Goal: Check status: Check status

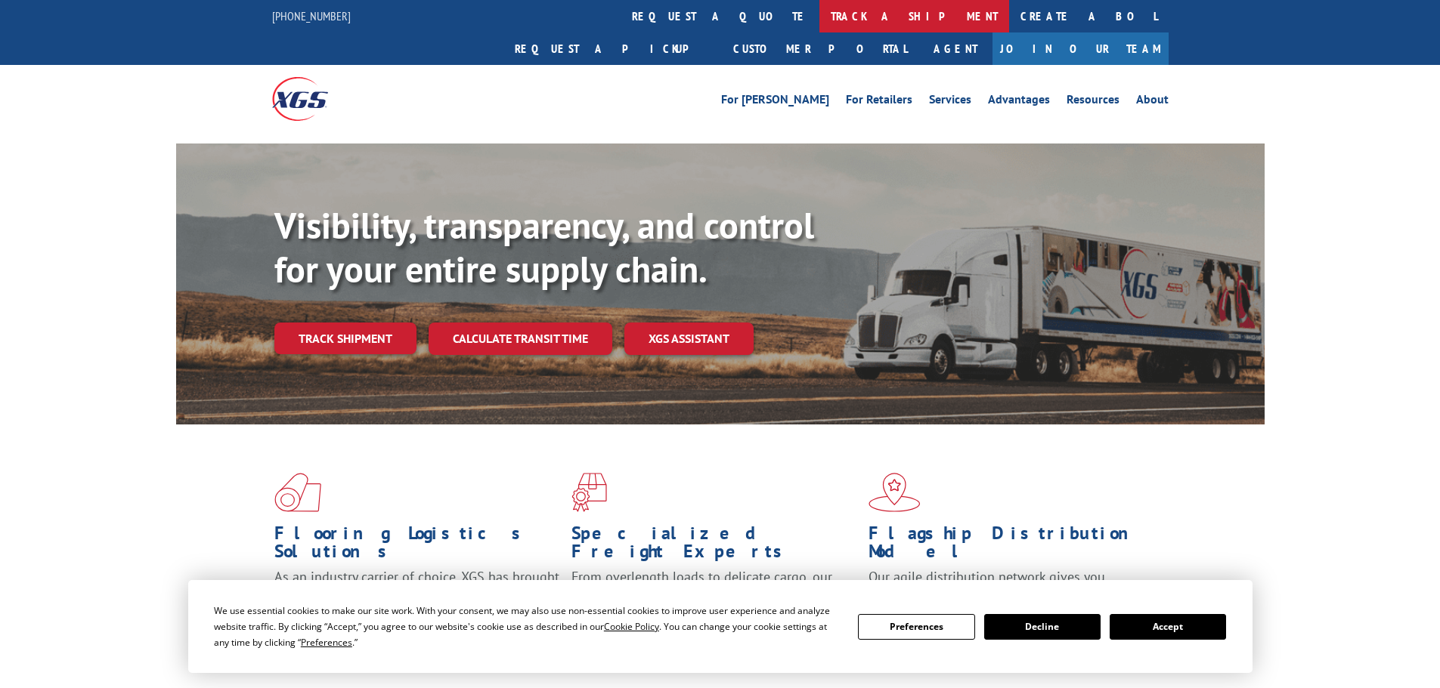
click at [819, 16] on link "track a shipment" at bounding box center [914, 16] width 190 height 32
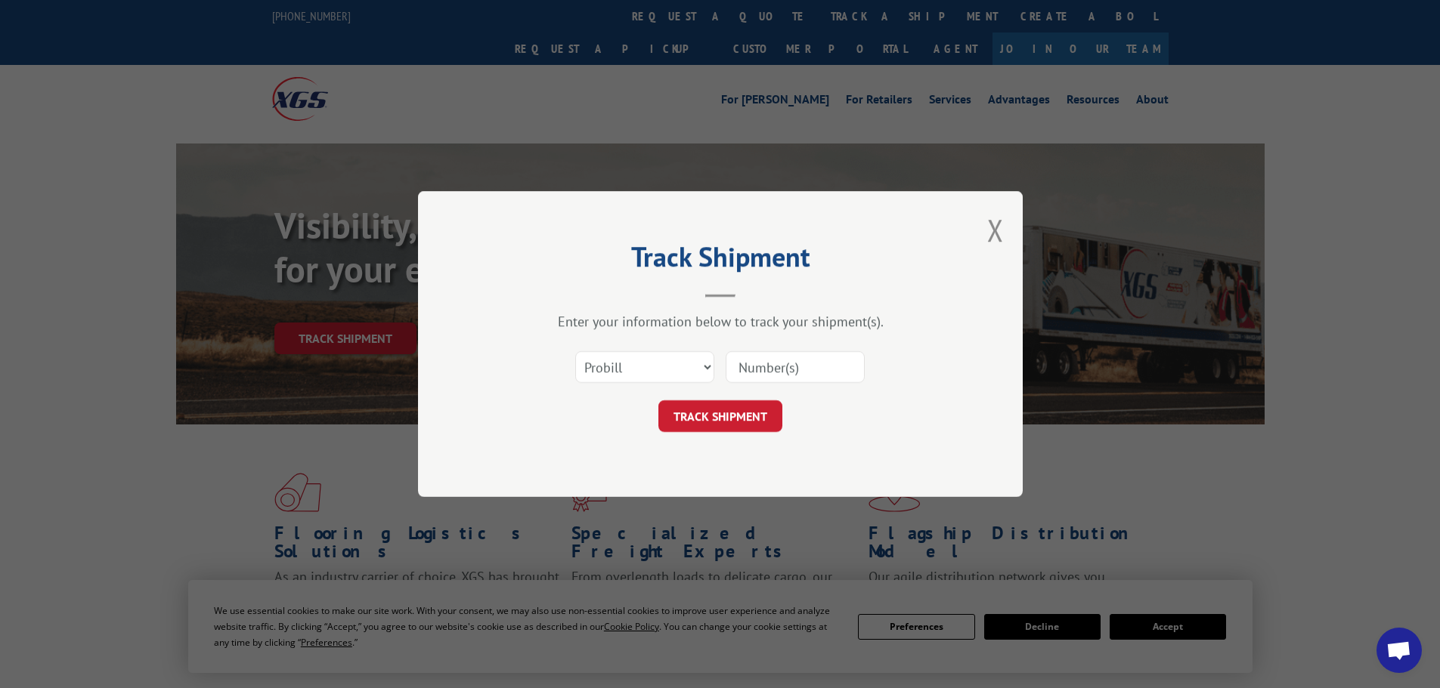
click at [780, 368] on input at bounding box center [794, 367] width 139 height 32
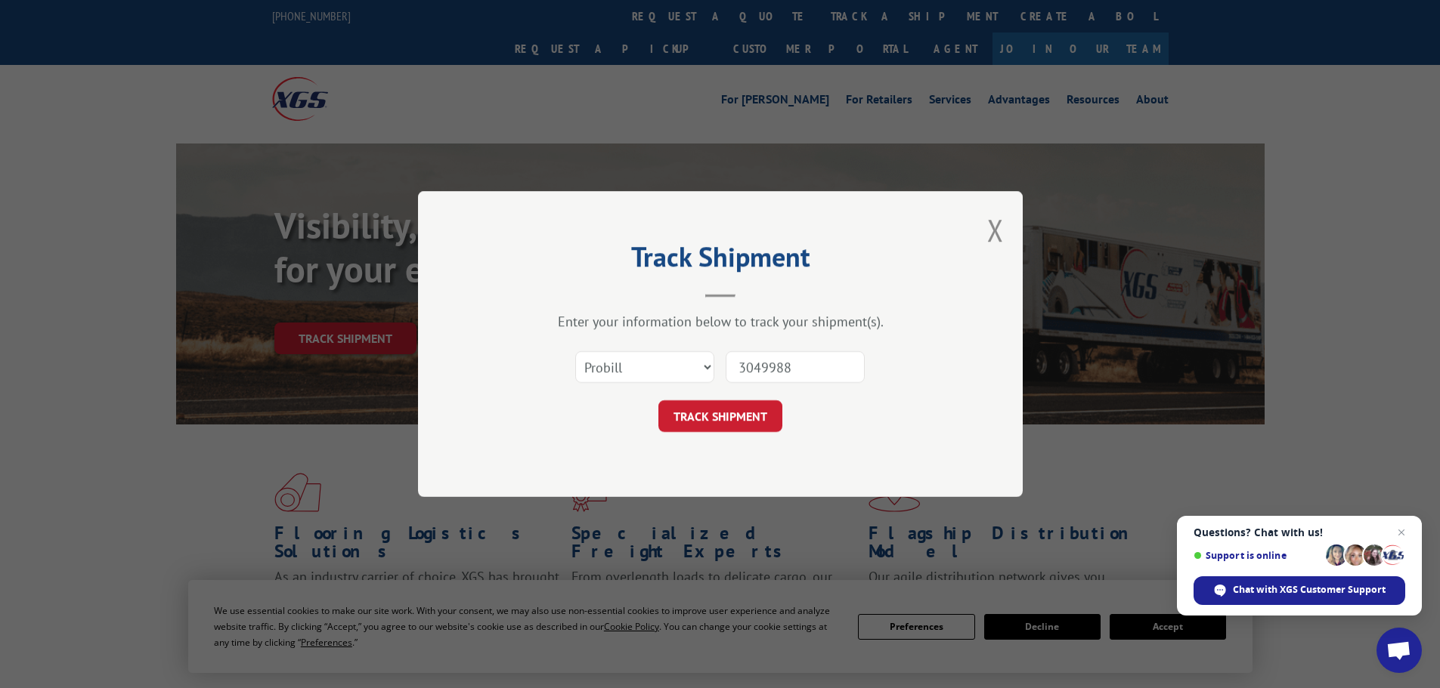
type input "3049988"
click at [673, 367] on select "Select category... Probill BOL PO" at bounding box center [644, 367] width 139 height 32
select select "bol"
click at [575, 351] on select "Select category... Probill BOL PO" at bounding box center [644, 367] width 139 height 32
click at [746, 419] on button "TRACK SHIPMENT" at bounding box center [720, 417] width 124 height 32
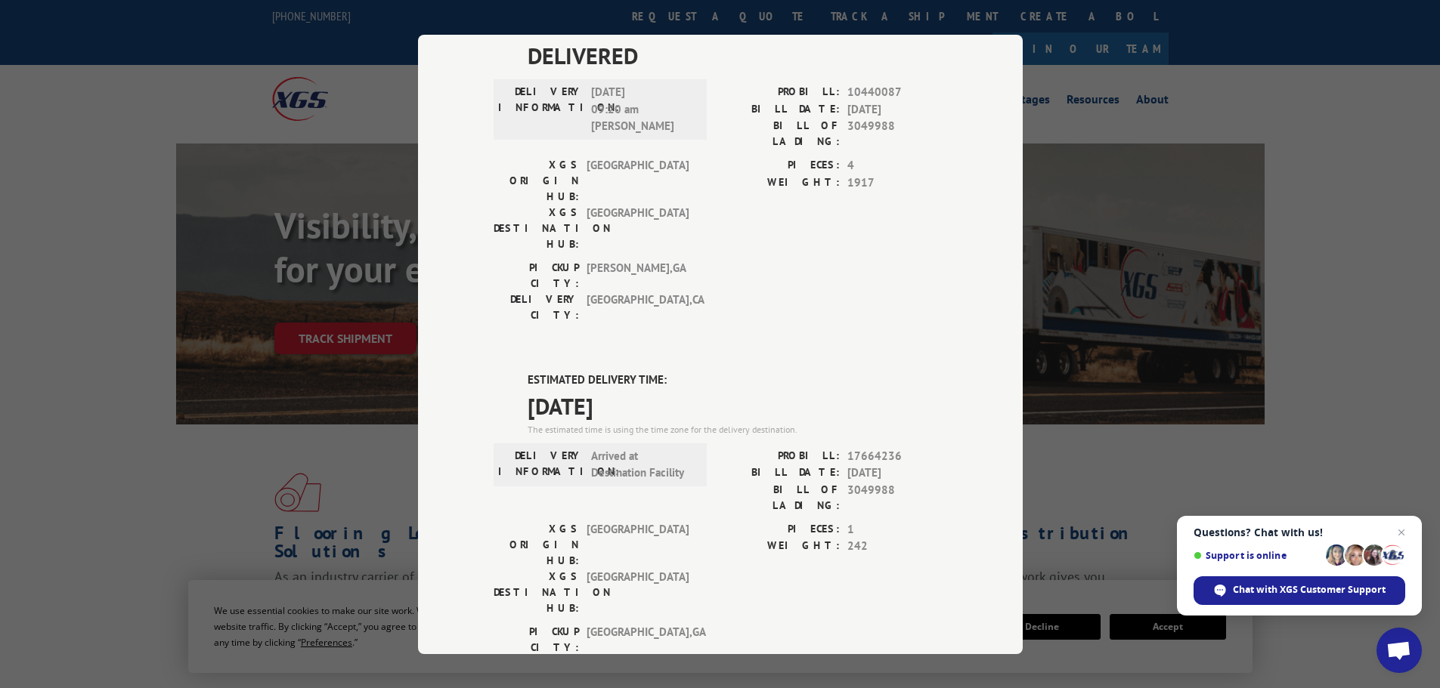
scroll to position [378, 0]
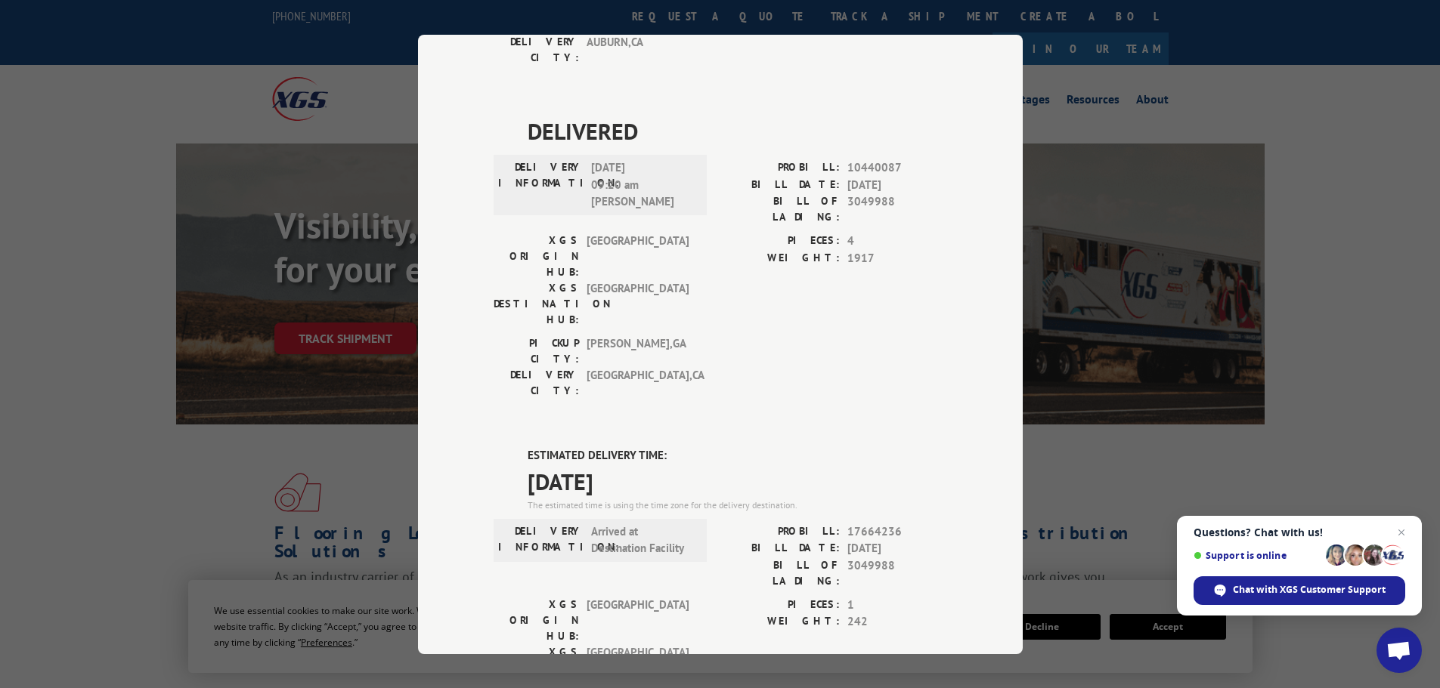
drag, startPoint x: 62, startPoint y: 60, endPoint x: 62, endPoint y: 51, distance: 9.1
click at [62, 60] on div "Track Shipment DELIVERED DELIVERY INFORMATION: [DATE] 01:35 pm Serh PROBILL: 12…" at bounding box center [720, 344] width 1440 height 688
